Goal: Transaction & Acquisition: Book appointment/travel/reservation

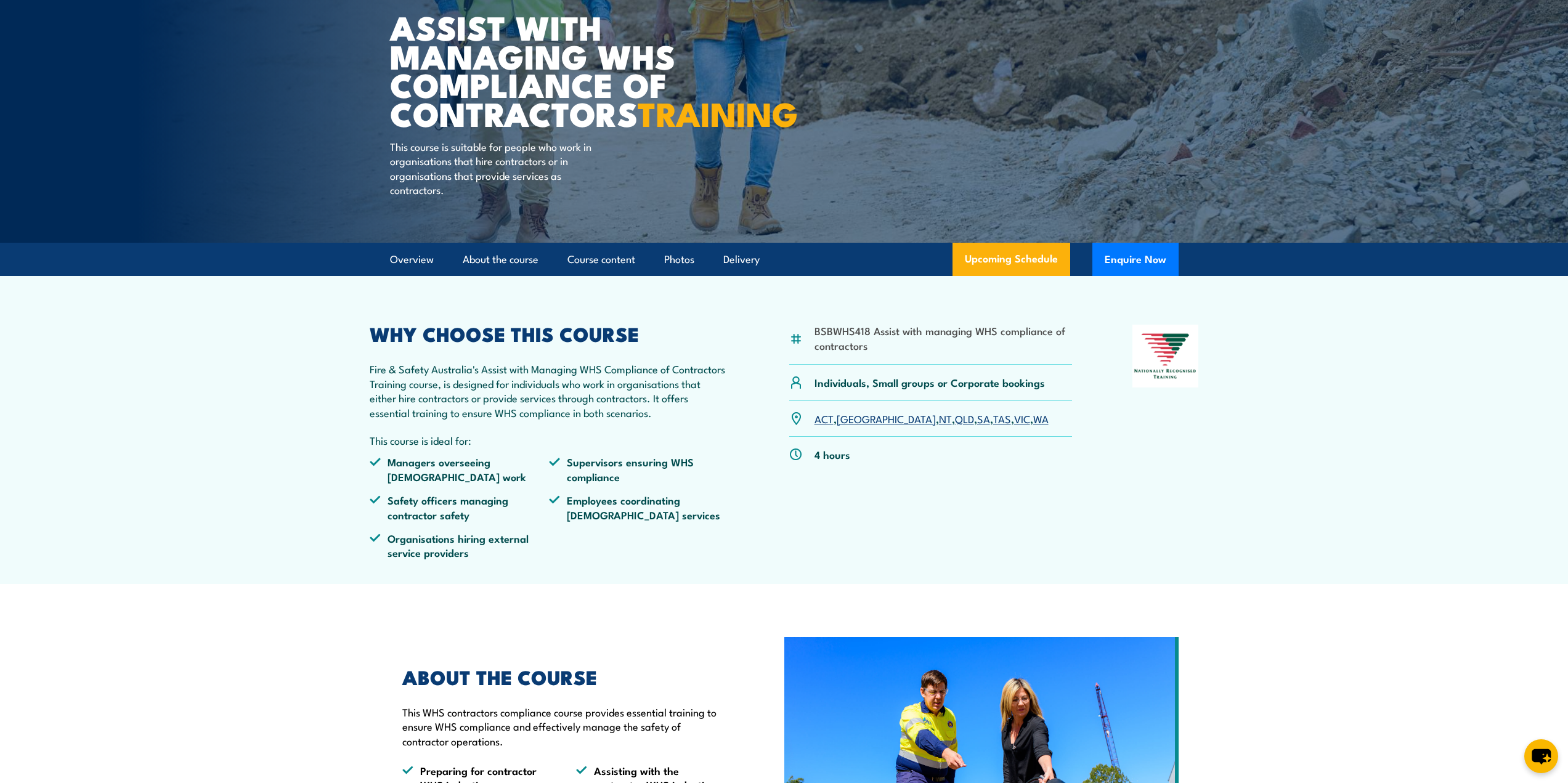
scroll to position [184, 0]
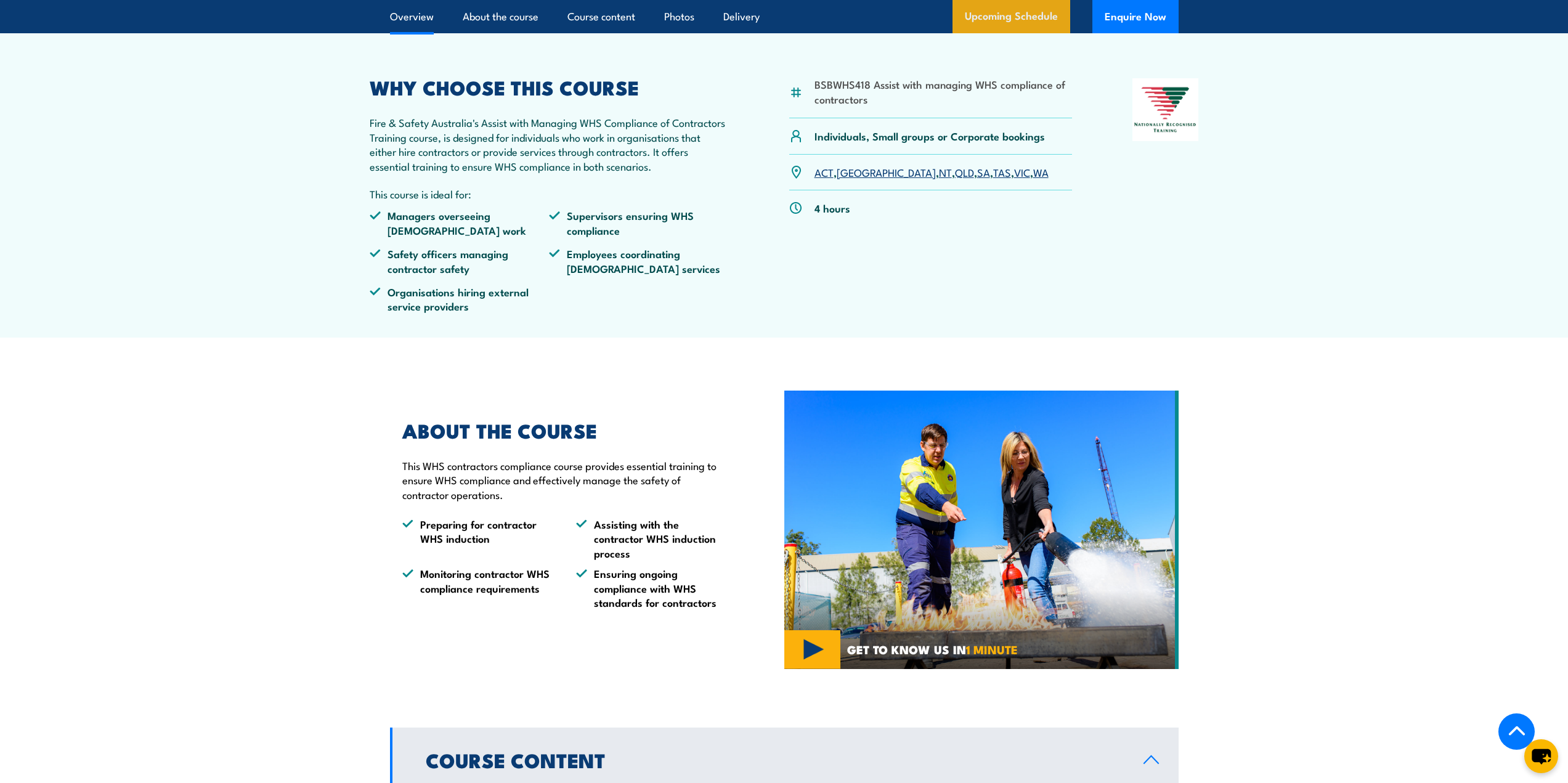
click at [1033, 33] on link "Upcoming Schedule" at bounding box center [1011, 16] width 117 height 33
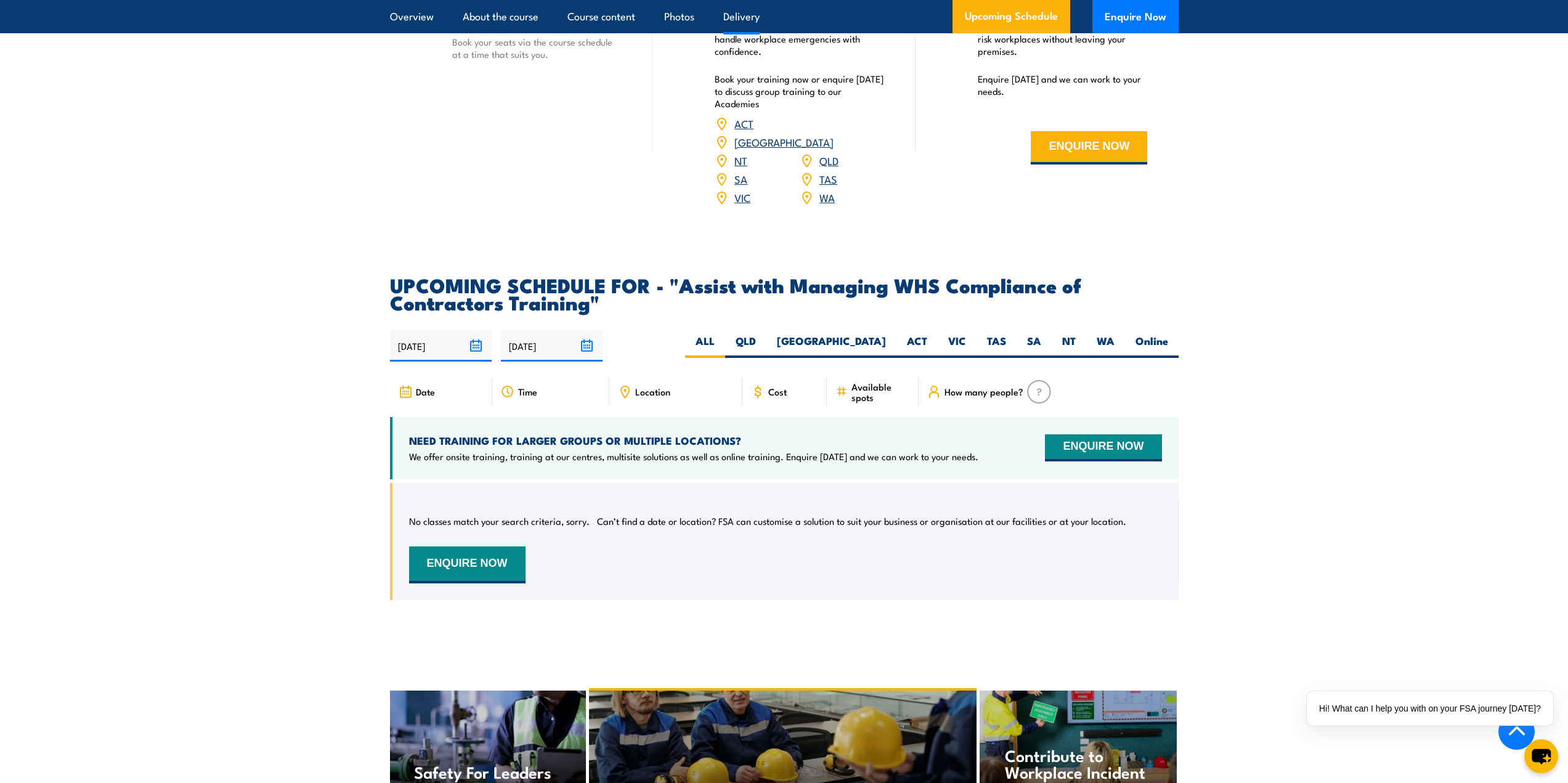
scroll to position [1626, 0]
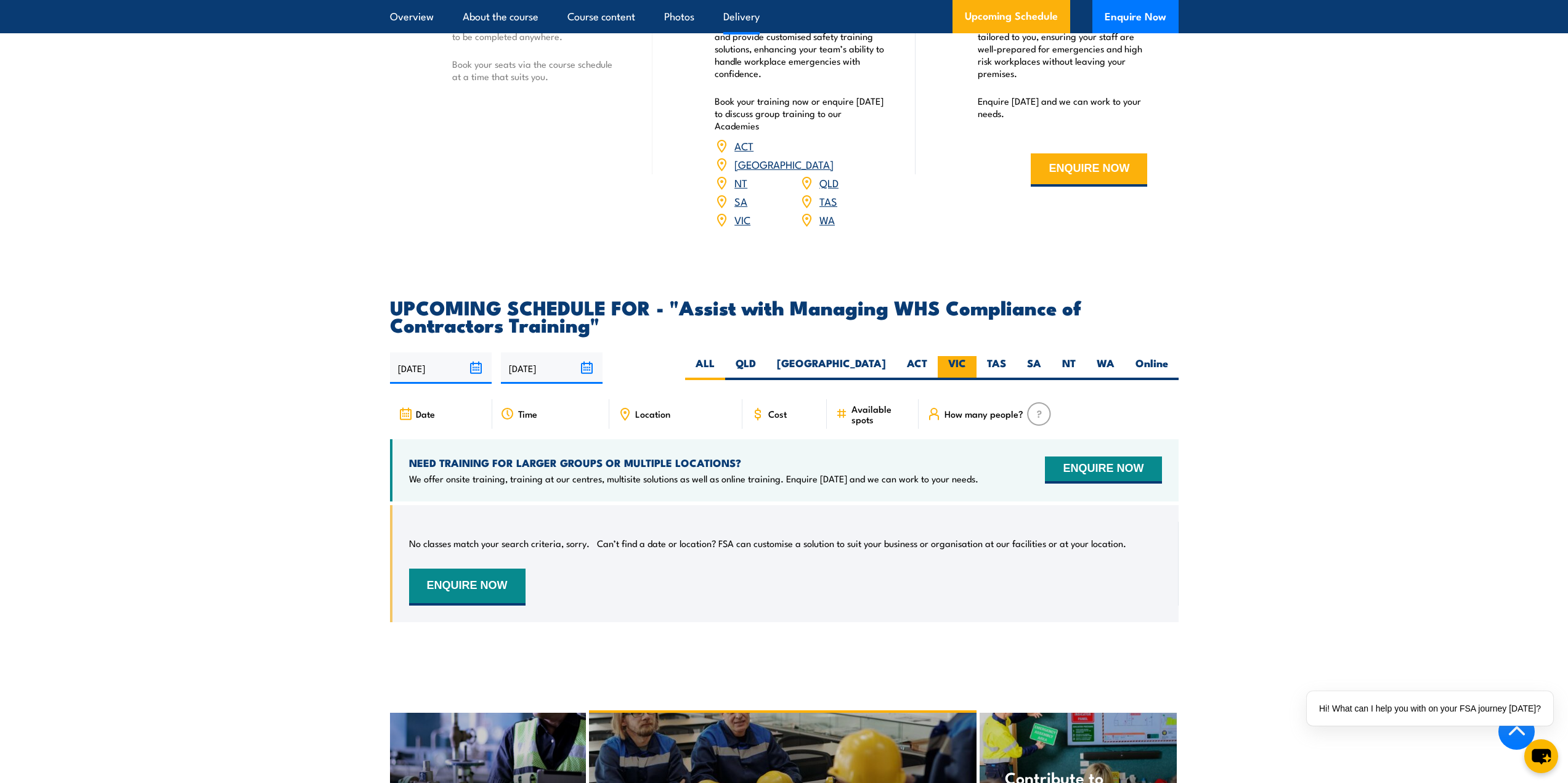
click at [962, 380] on label "VIC" at bounding box center [957, 368] width 39 height 24
click at [966, 364] on input "VIC" at bounding box center [970, 360] width 8 height 8
radio input "true"
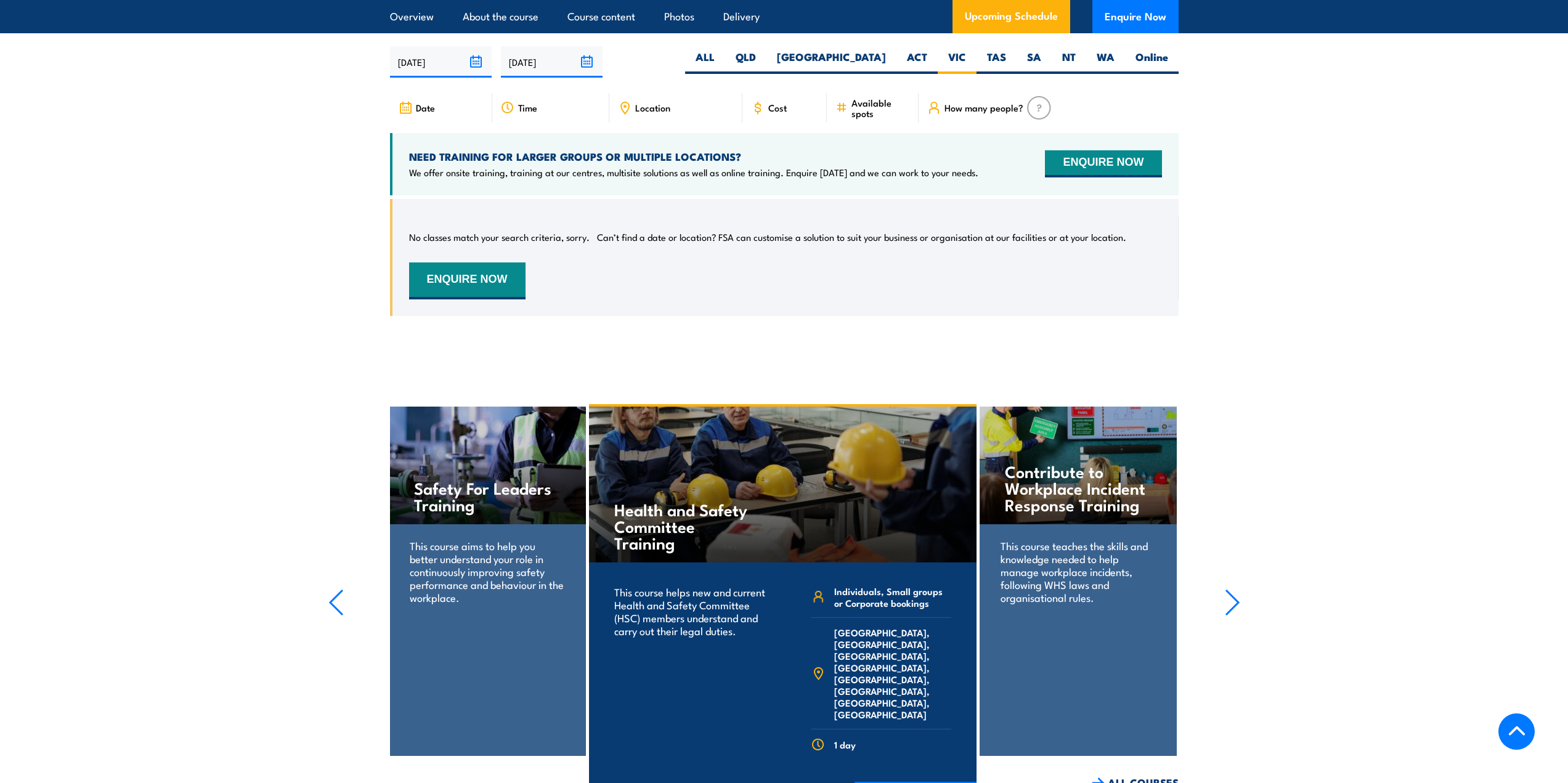
scroll to position [2009, 0]
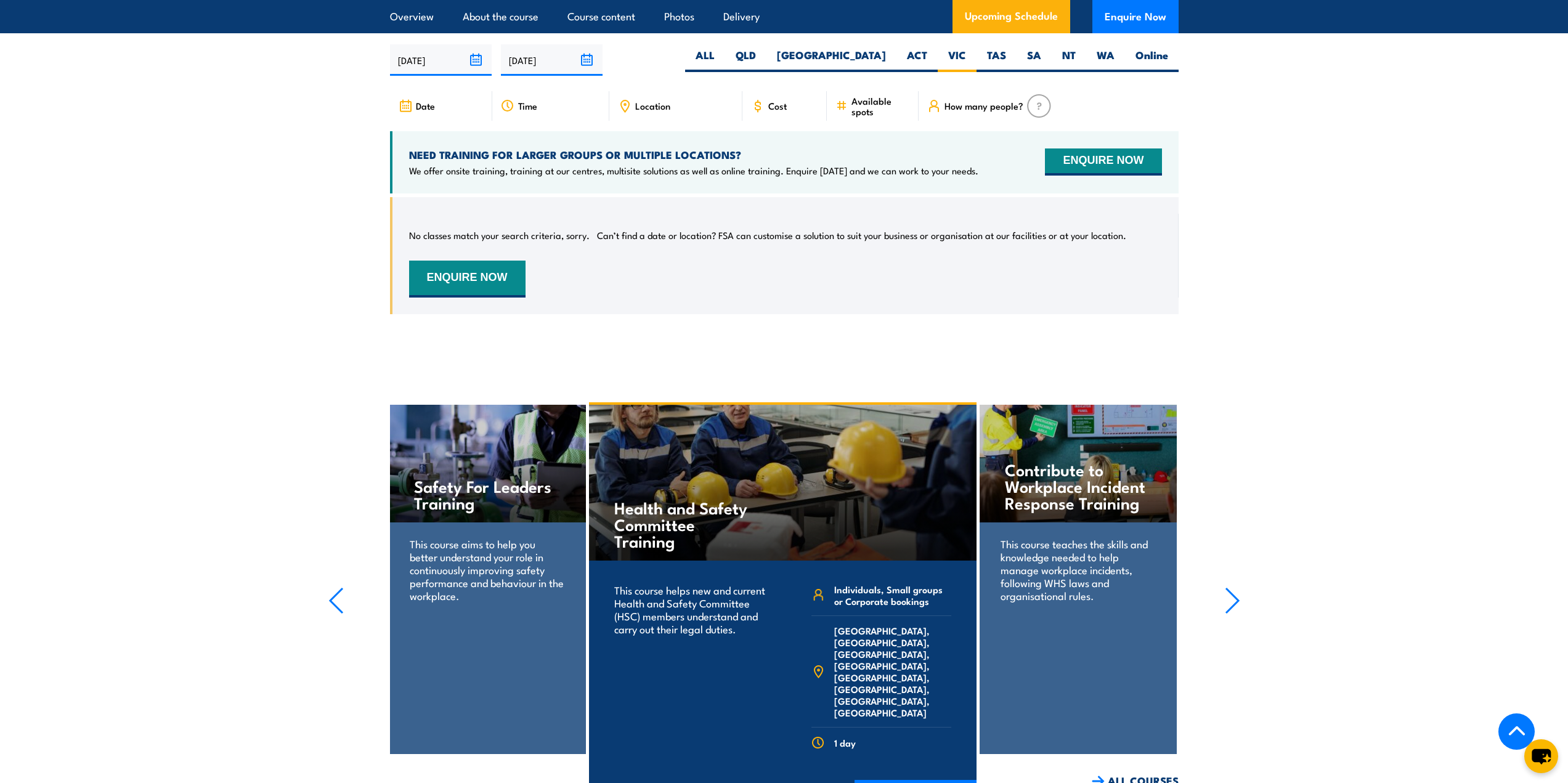
click at [483, 69] on input "[DATE]" at bounding box center [441, 60] width 102 height 31
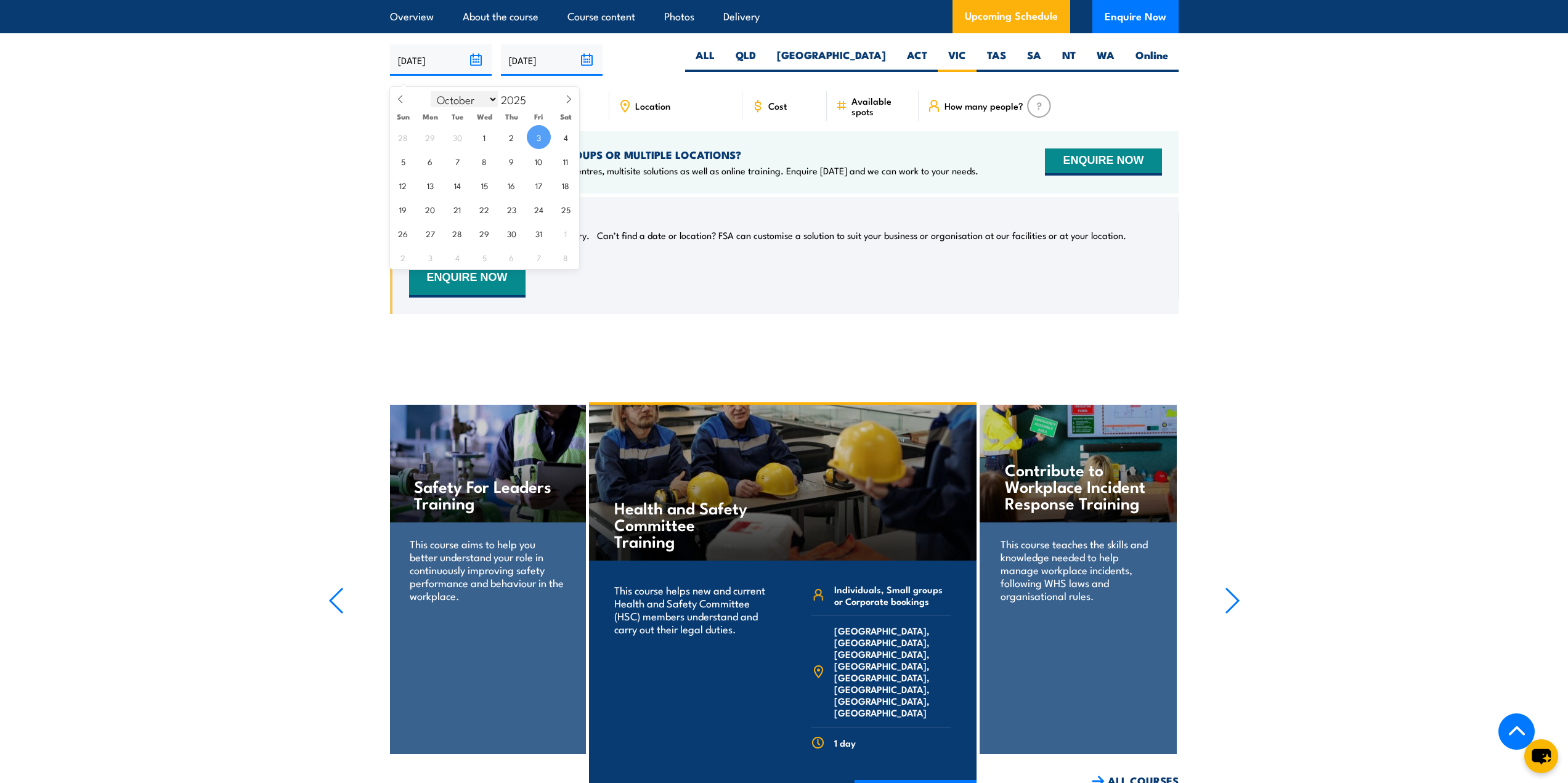
click at [485, 103] on select "January February March April May June July August September October November De…" at bounding box center [464, 99] width 67 height 16
click at [526, 102] on input "2025" at bounding box center [518, 99] width 41 height 14
click at [534, 92] on span at bounding box center [534, 95] width 8 height 8
type input "2026"
click at [404, 99] on icon at bounding box center [400, 99] width 8 height 9
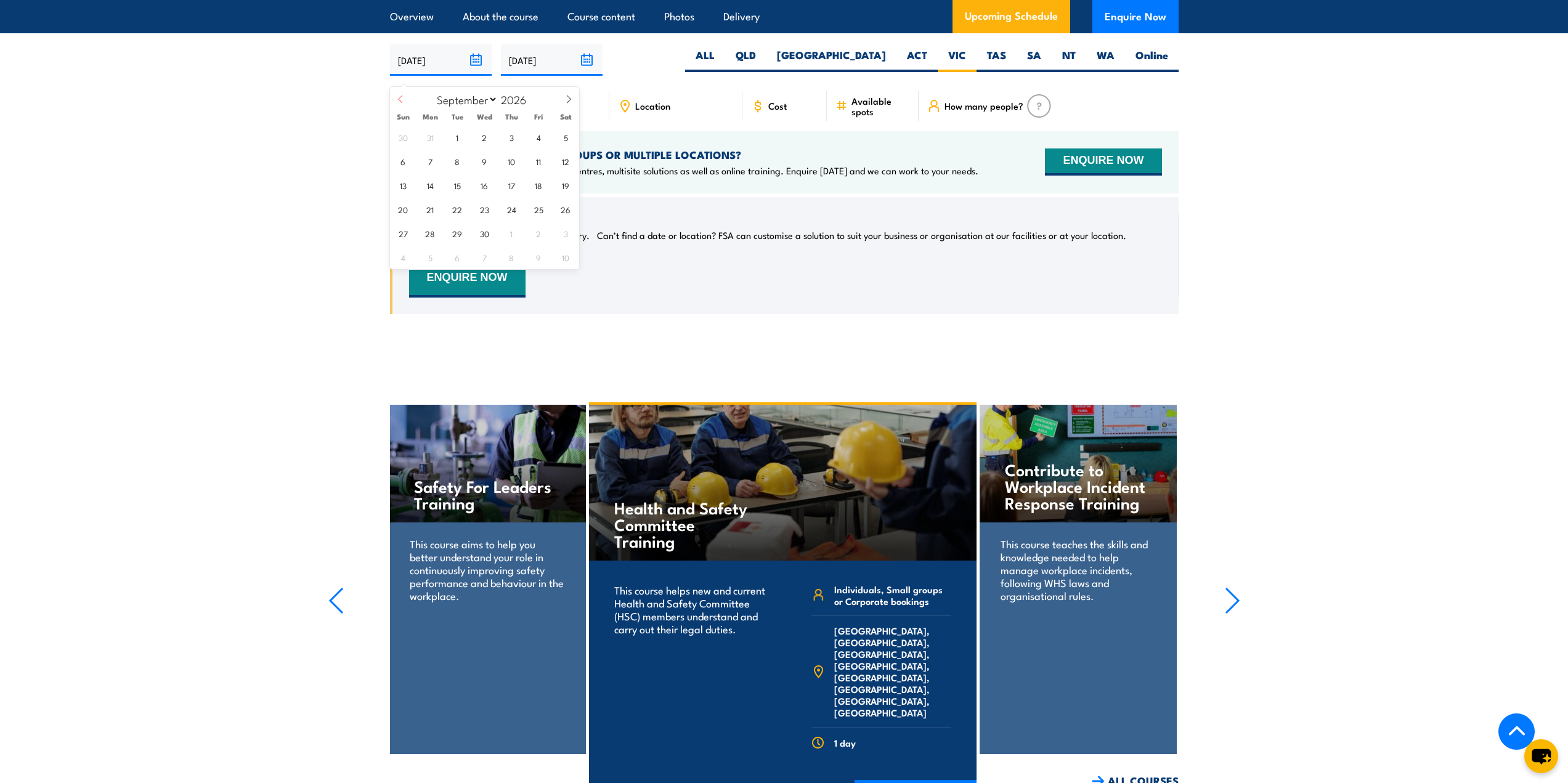
click at [404, 99] on icon at bounding box center [400, 99] width 8 height 9
select select "4"
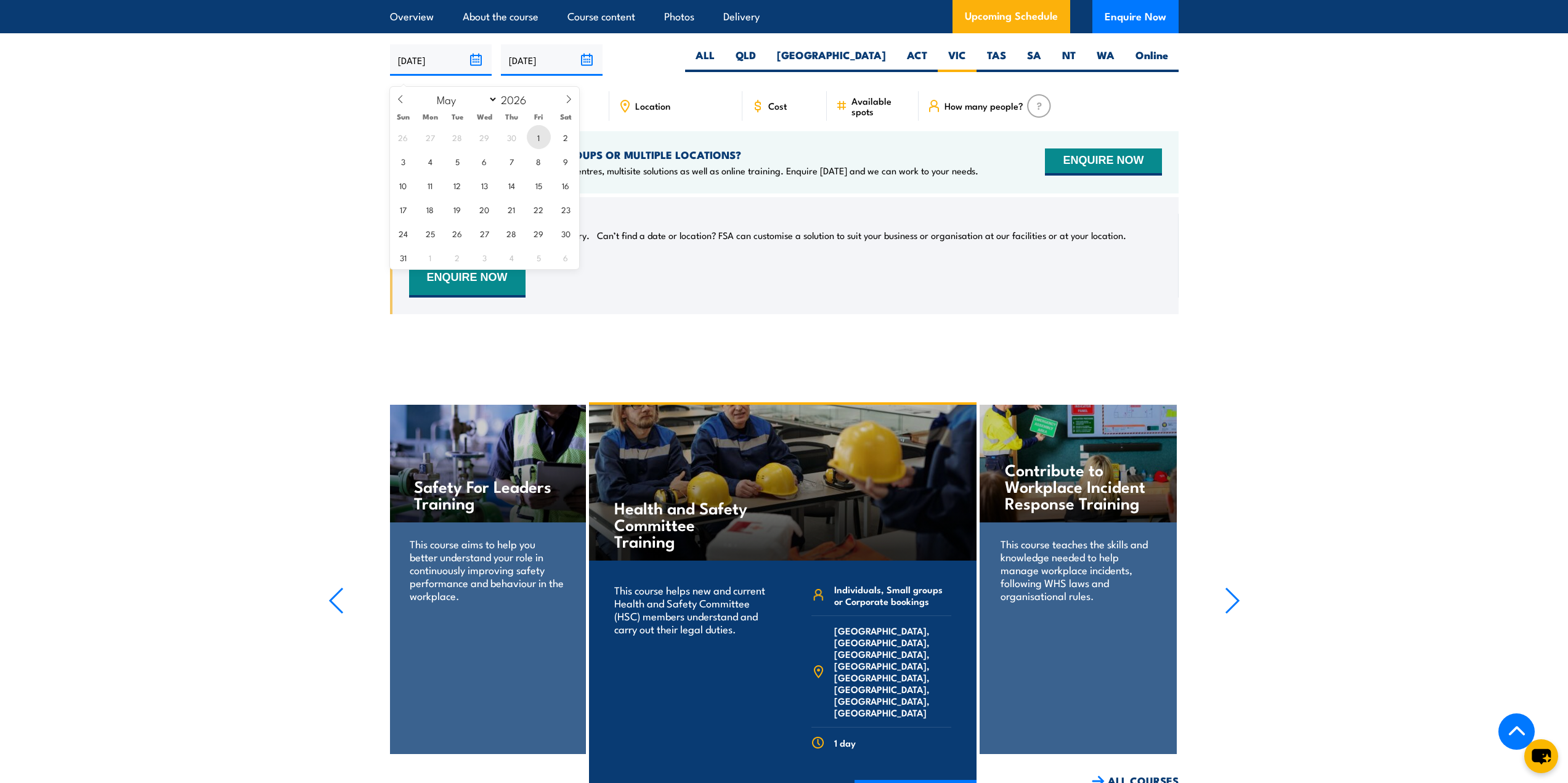
click at [535, 140] on span "1" at bounding box center [539, 137] width 24 height 24
type input "01/05/2026"
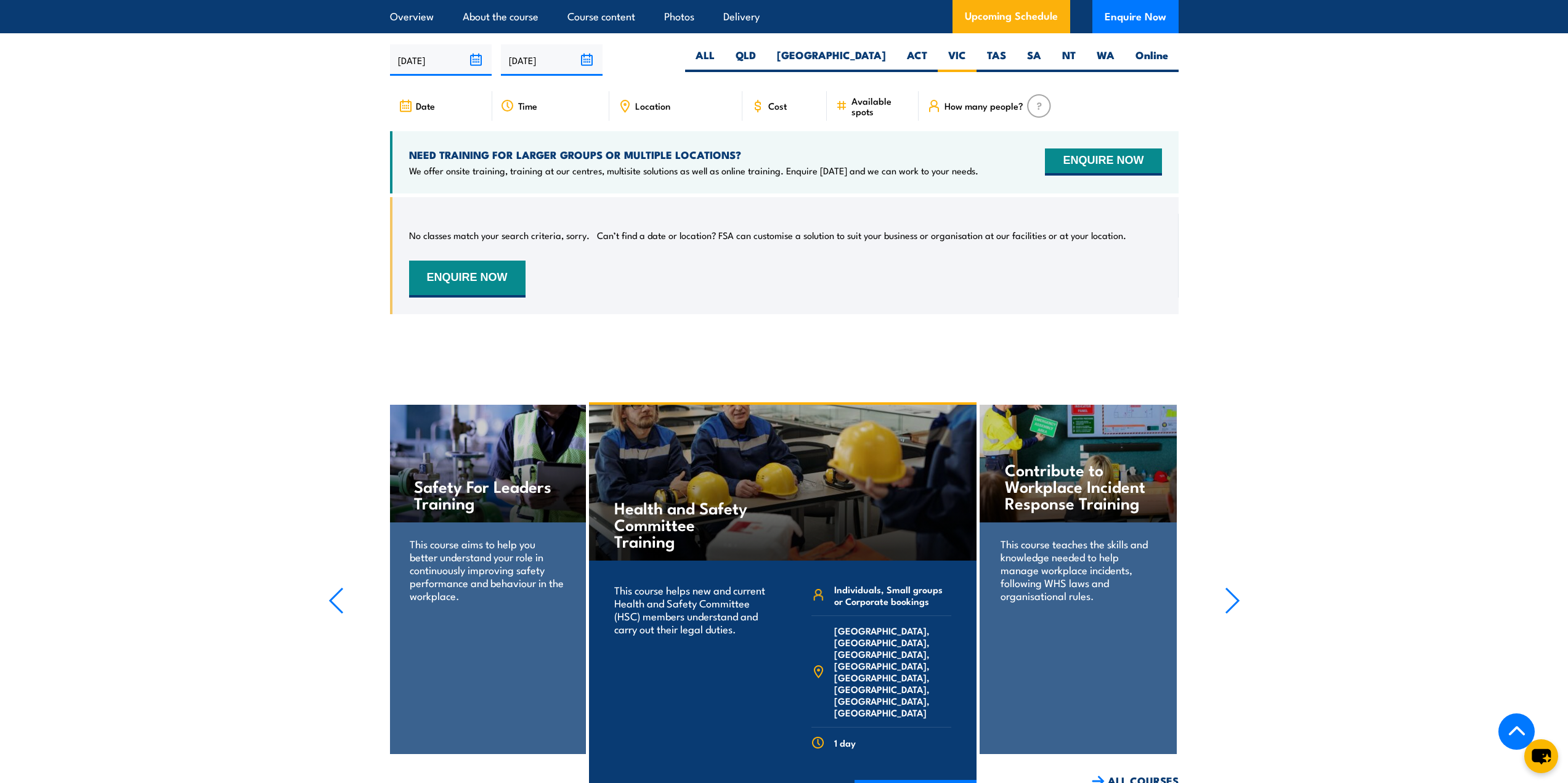
click at [586, 74] on input "[DATE]" at bounding box center [552, 60] width 102 height 31
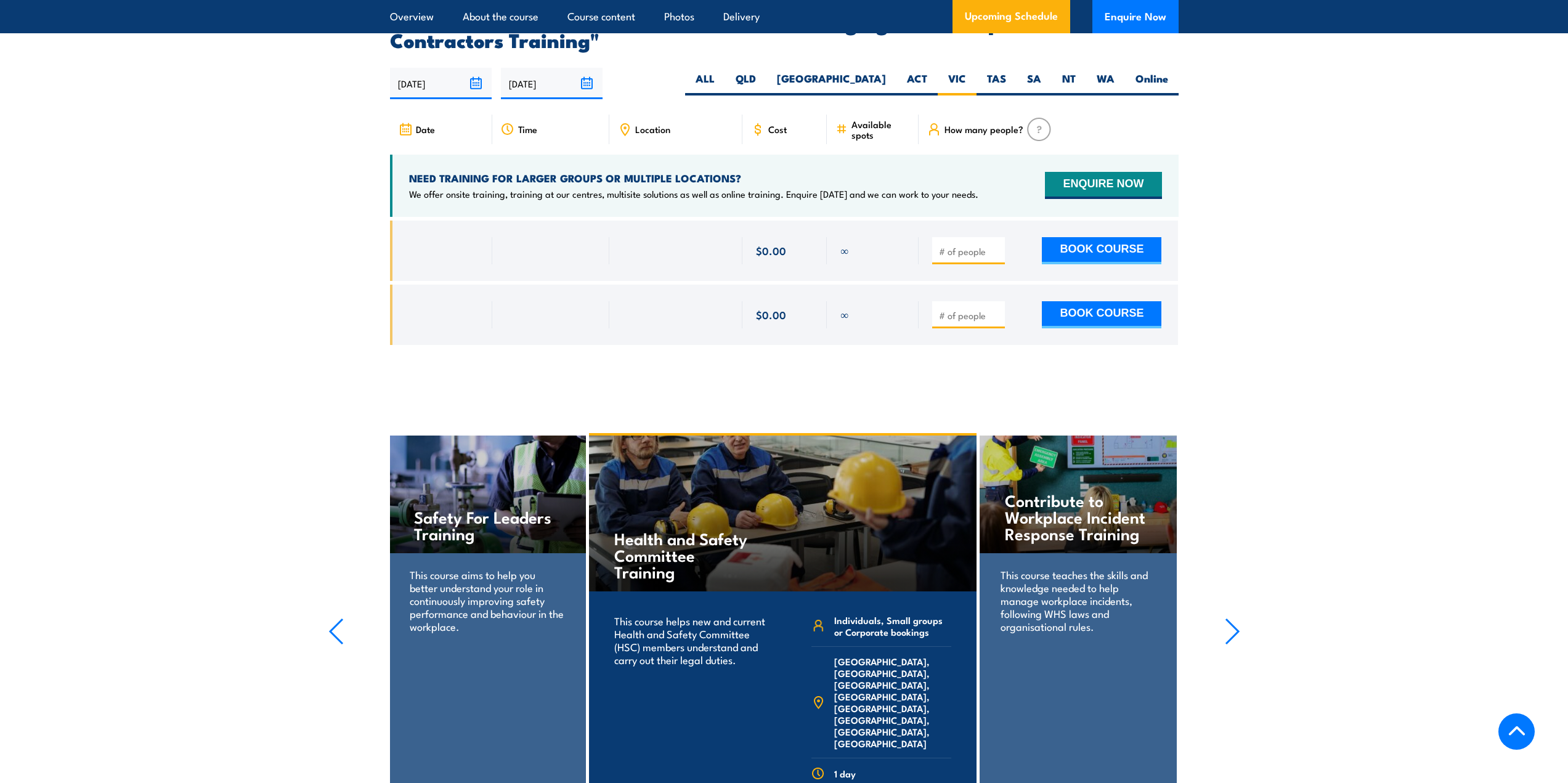
scroll to position [1933, 0]
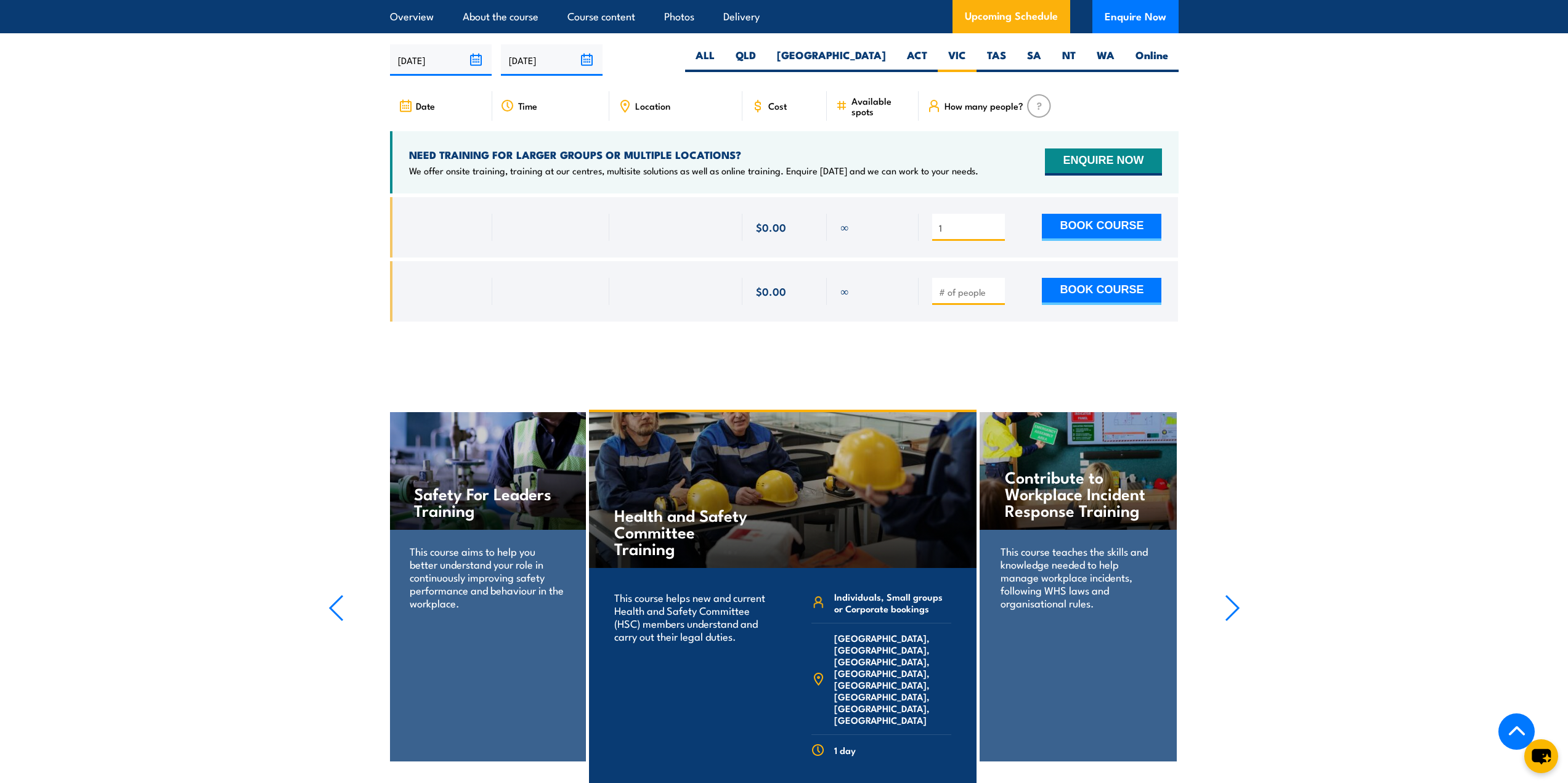
type input "1"
click at [996, 234] on input "1" at bounding box center [970, 228] width 61 height 12
click at [1013, 269] on div "∞ $0.00" at bounding box center [784, 269] width 789 height 143
type input "1"
click at [995, 298] on input "1" at bounding box center [970, 292] width 61 height 12
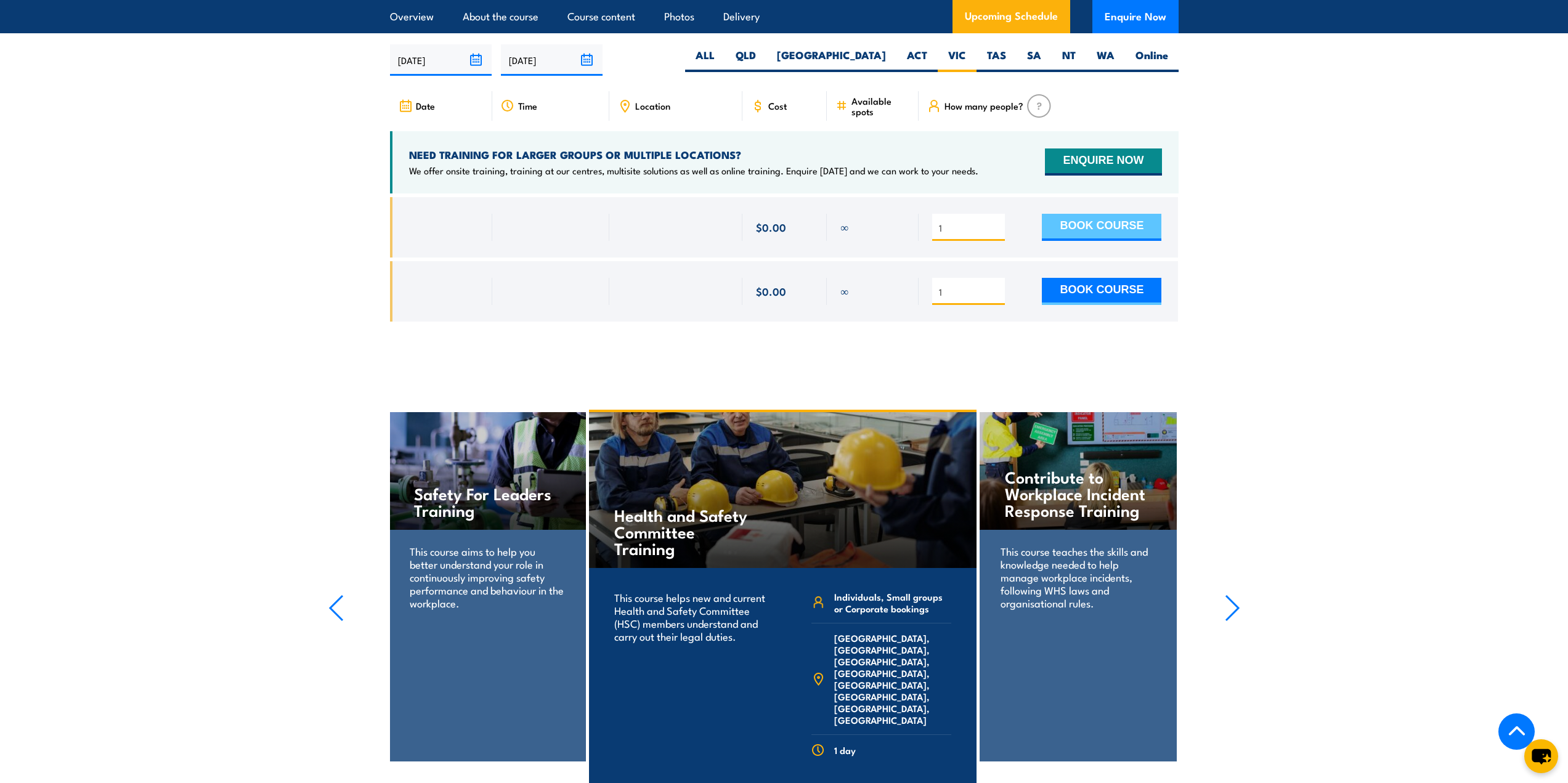
click at [1091, 237] on button "BOOK COURSE" at bounding box center [1101, 228] width 120 height 27
